Goal: Find specific page/section: Find specific page/section

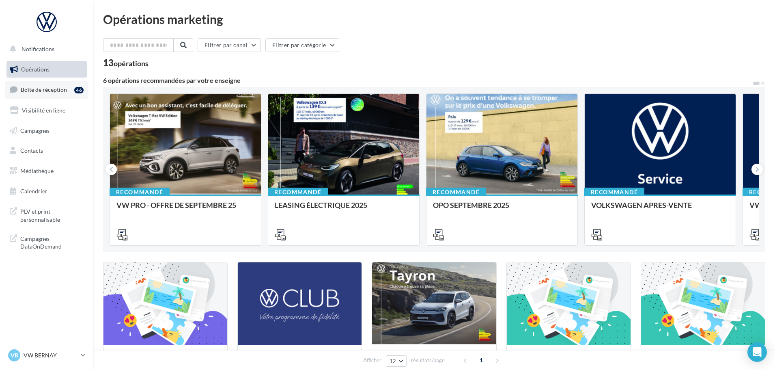
click at [47, 93] on link "Boîte de réception 46" at bounding box center [47, 89] width 84 height 17
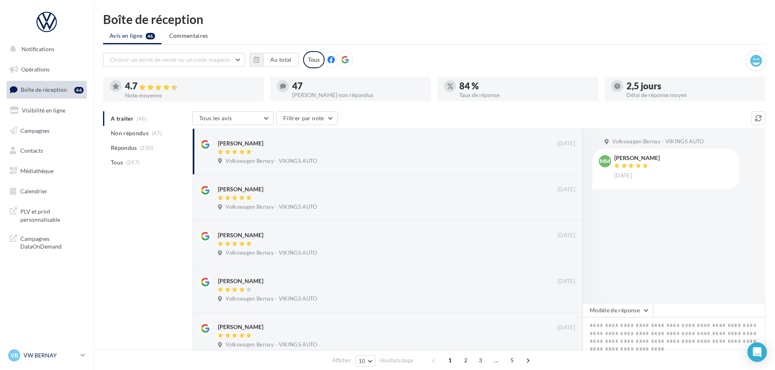
click at [37, 353] on p "VW BERNAY" at bounding box center [51, 355] width 54 height 8
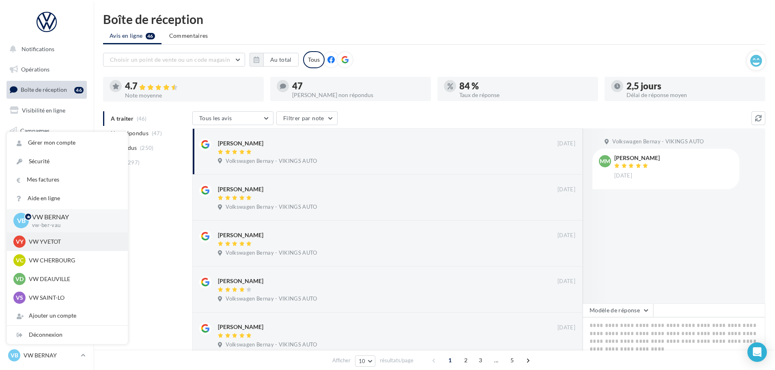
click at [45, 241] on p "VW YVETOT" at bounding box center [73, 241] width 89 height 8
